Goal: Transaction & Acquisition: Purchase product/service

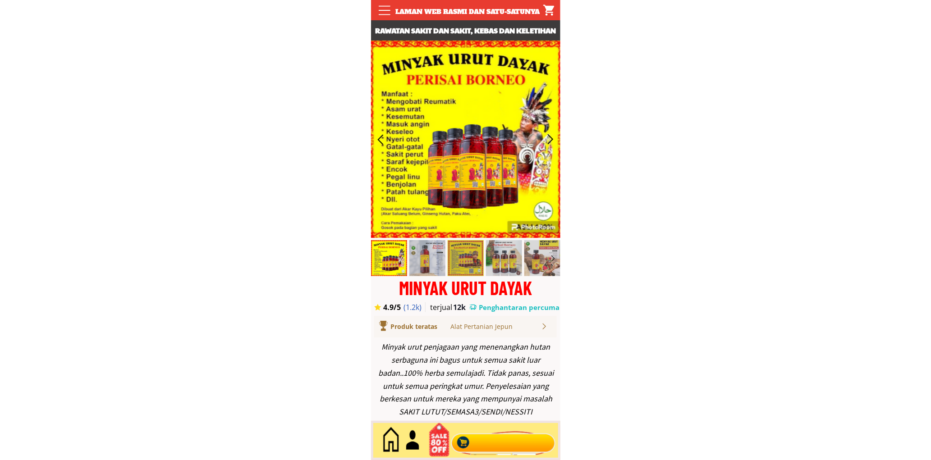
click at [519, 448] on div at bounding box center [503, 441] width 109 height 30
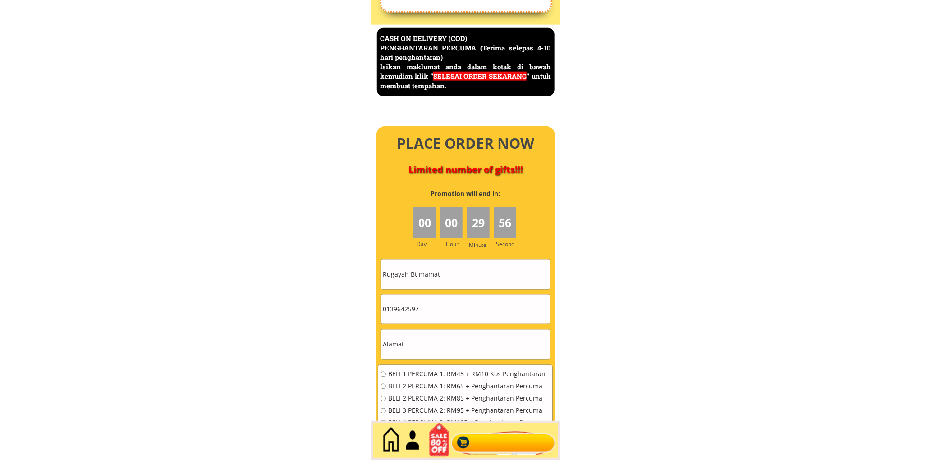
scroll to position [3913, 0]
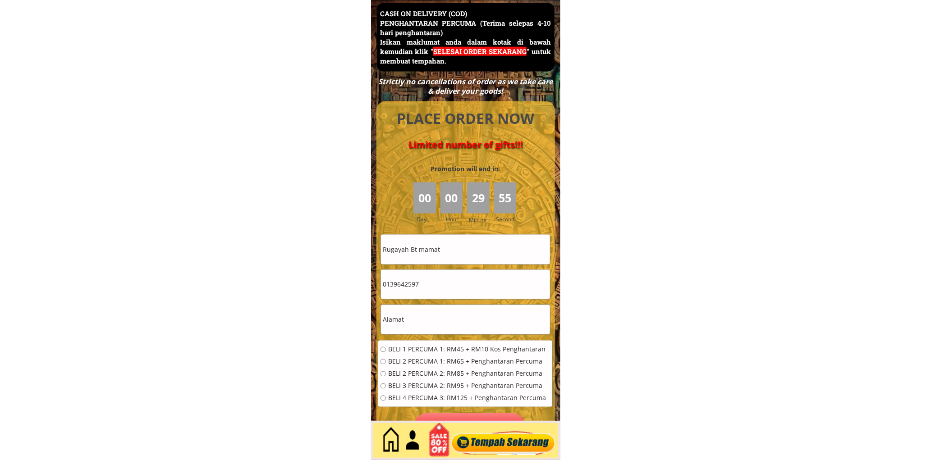
click at [444, 260] on input "Rugayah Bt mamat" at bounding box center [465, 249] width 169 height 29
paste input "[PERSON_NAME]"
type input "[PERSON_NAME]"
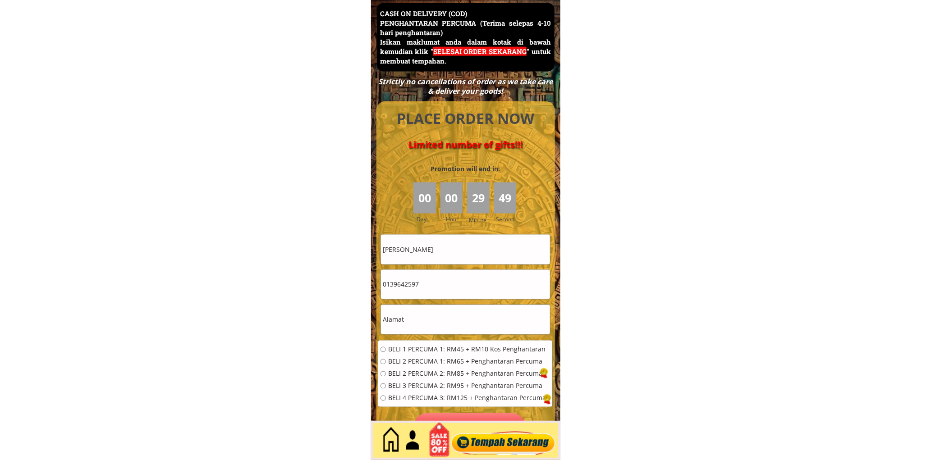
click at [439, 284] on input "0139642597" at bounding box center [465, 284] width 169 height 29
paste input "1(33031099"
click at [396, 285] on input "011(33031099" at bounding box center [465, 284] width 169 height 29
type input "01133031099"
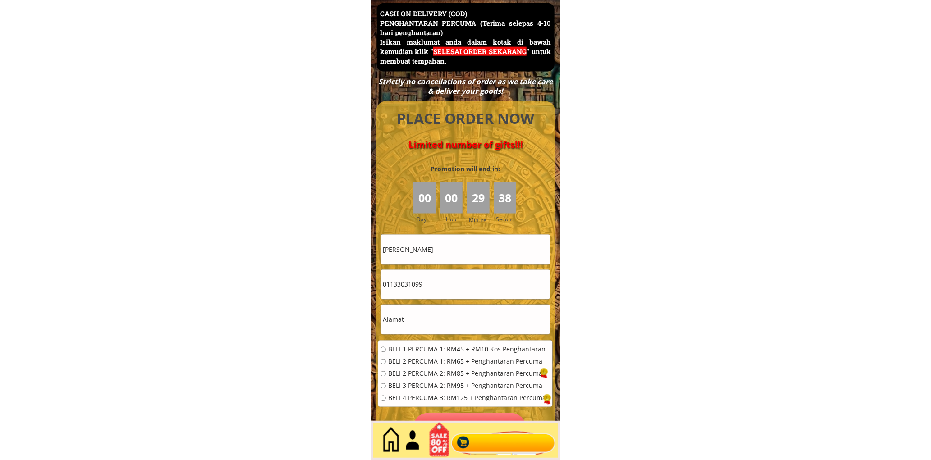
click at [440, 321] on input "text" at bounding box center [465, 319] width 169 height 29
paste input "F433(A) kg telok wang 08000 sg patani [GEOGRAPHIC_DATA]"
type input "F433(A) kg telok wang 08000 sg patani [GEOGRAPHIC_DATA]"
click at [427, 363] on span "BELI 2 PERCUMA 1: RM65 + Penghantaran Percuma" at bounding box center [467, 362] width 158 height 6
radio input "true"
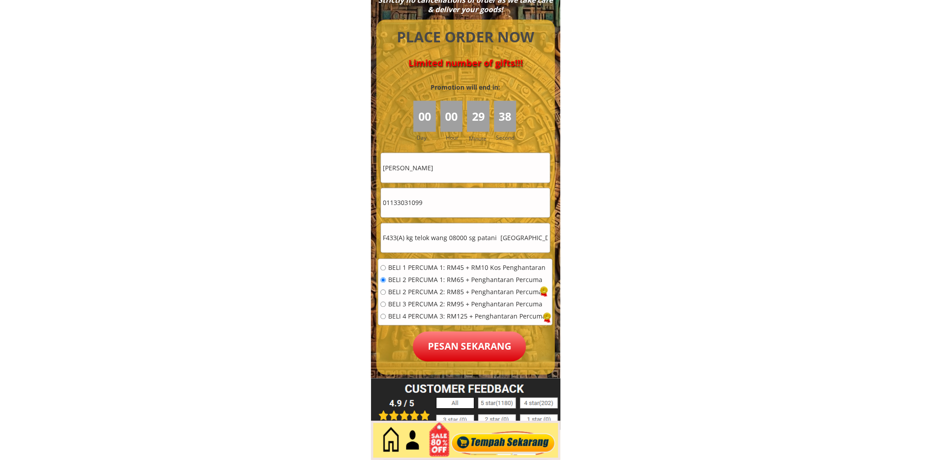
scroll to position [3997, 0]
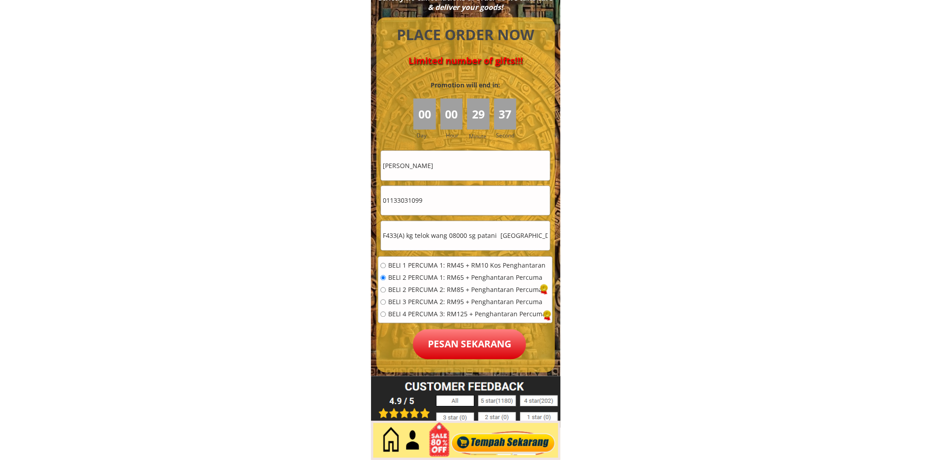
click at [452, 343] on p "Pesan sekarang" at bounding box center [469, 345] width 113 height 30
